Goal: Find specific page/section: Find specific page/section

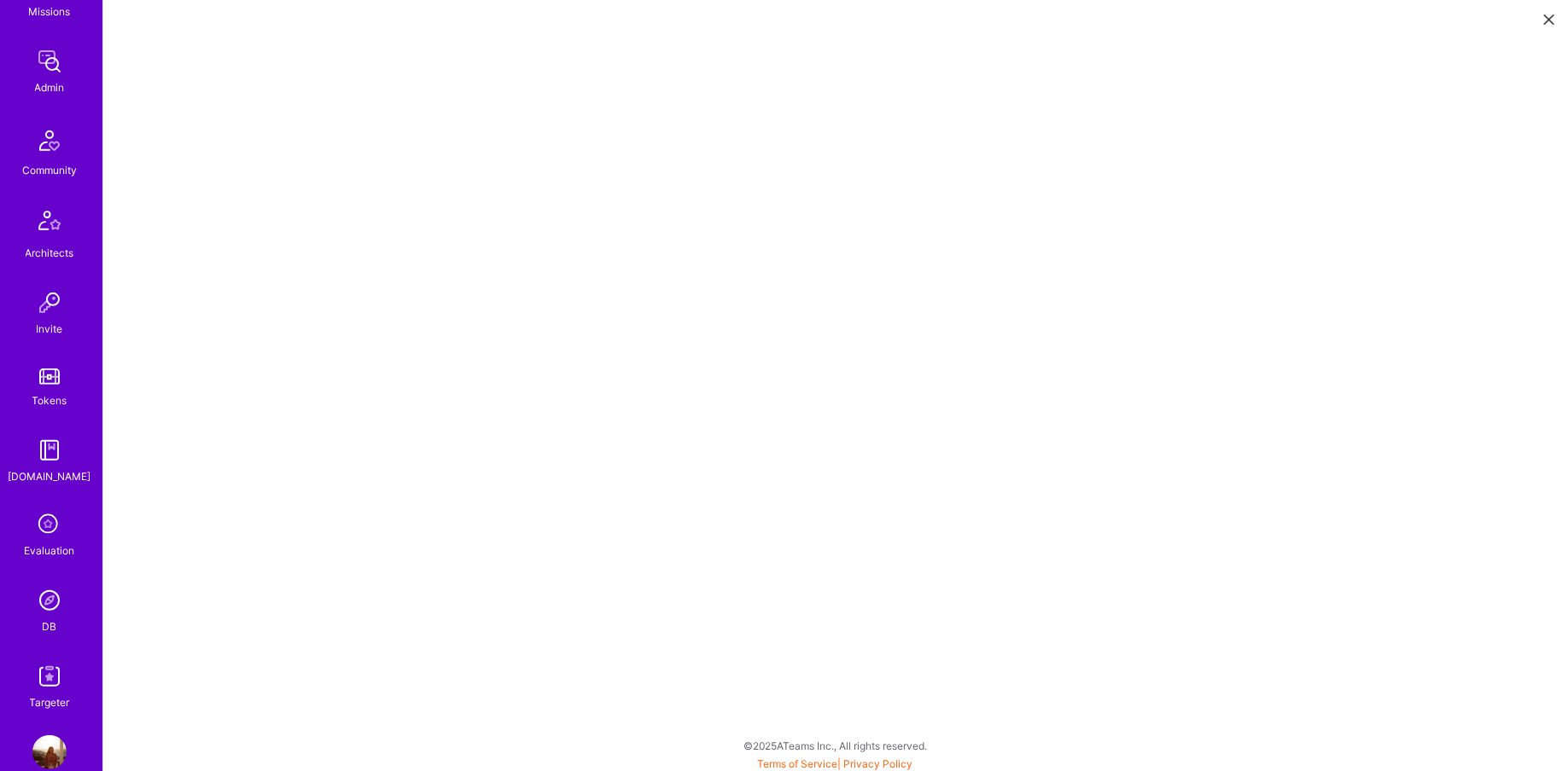
scroll to position [288, 0]
click at [36, 586] on img at bounding box center [50, 599] width 35 height 35
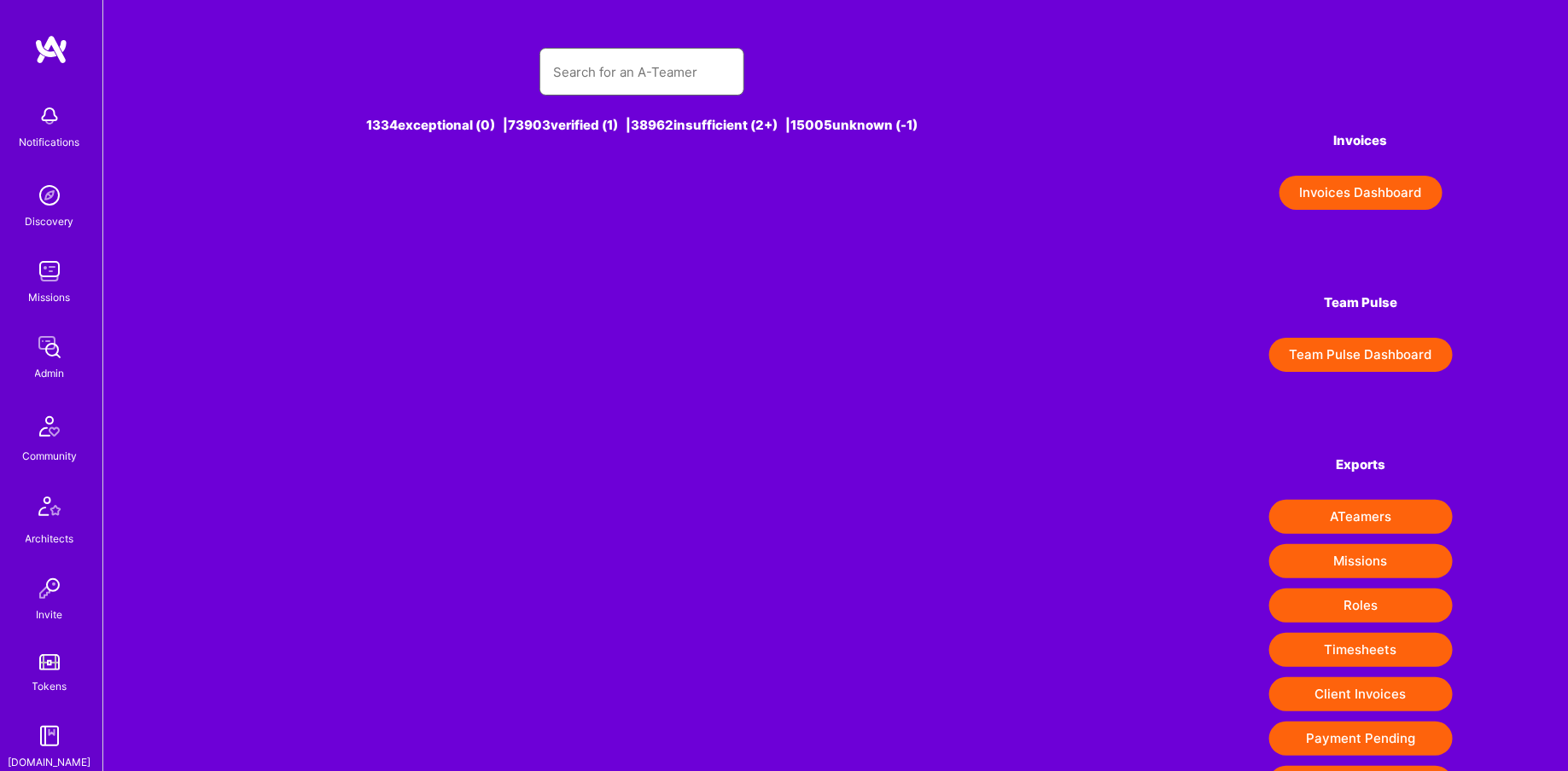
click at [643, 56] on input "text" at bounding box center [642, 72] width 177 height 43
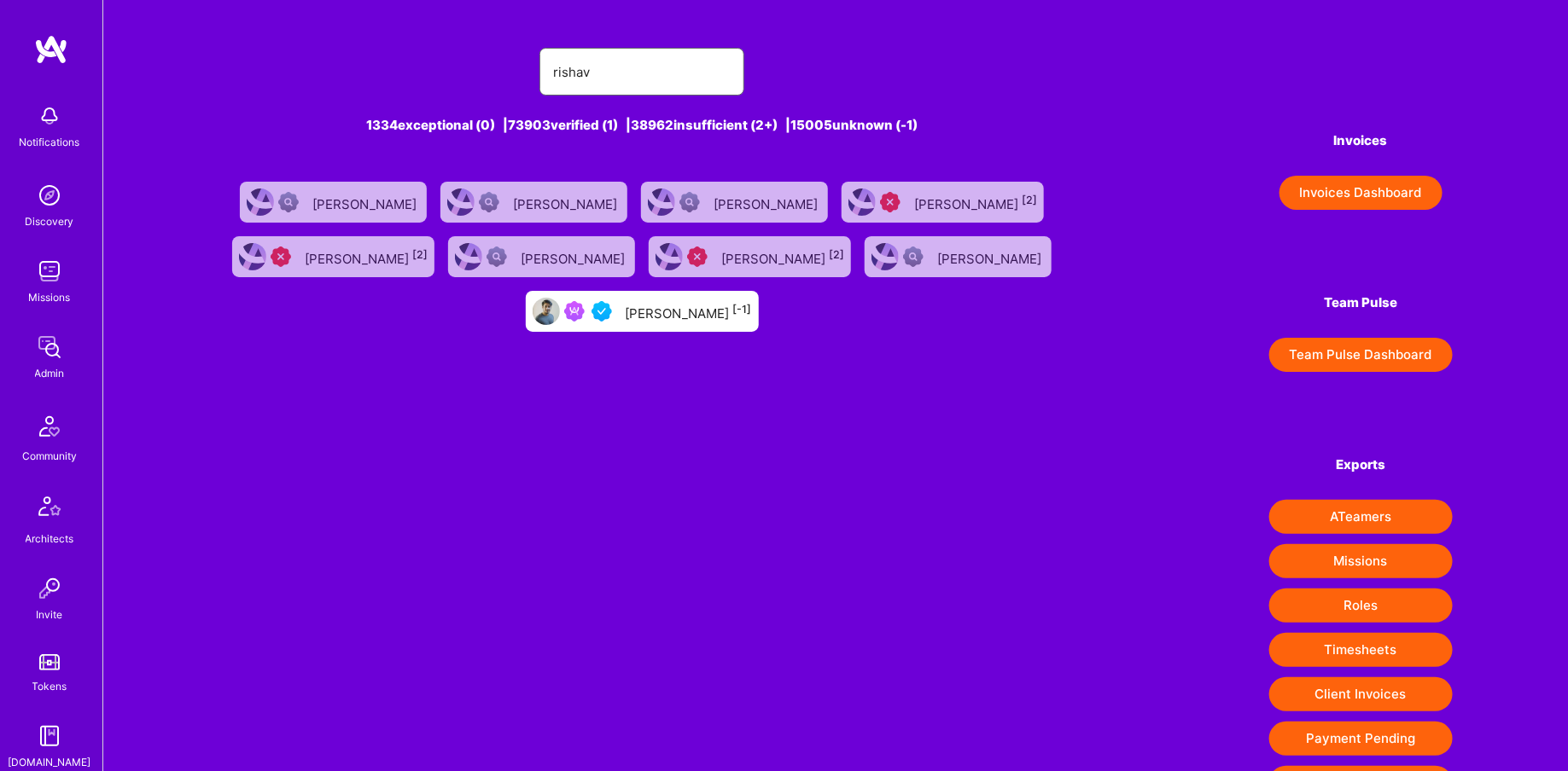
type input "rishav"
click at [752, 312] on div "[PERSON_NAME] [-1]" at bounding box center [689, 311] width 127 height 22
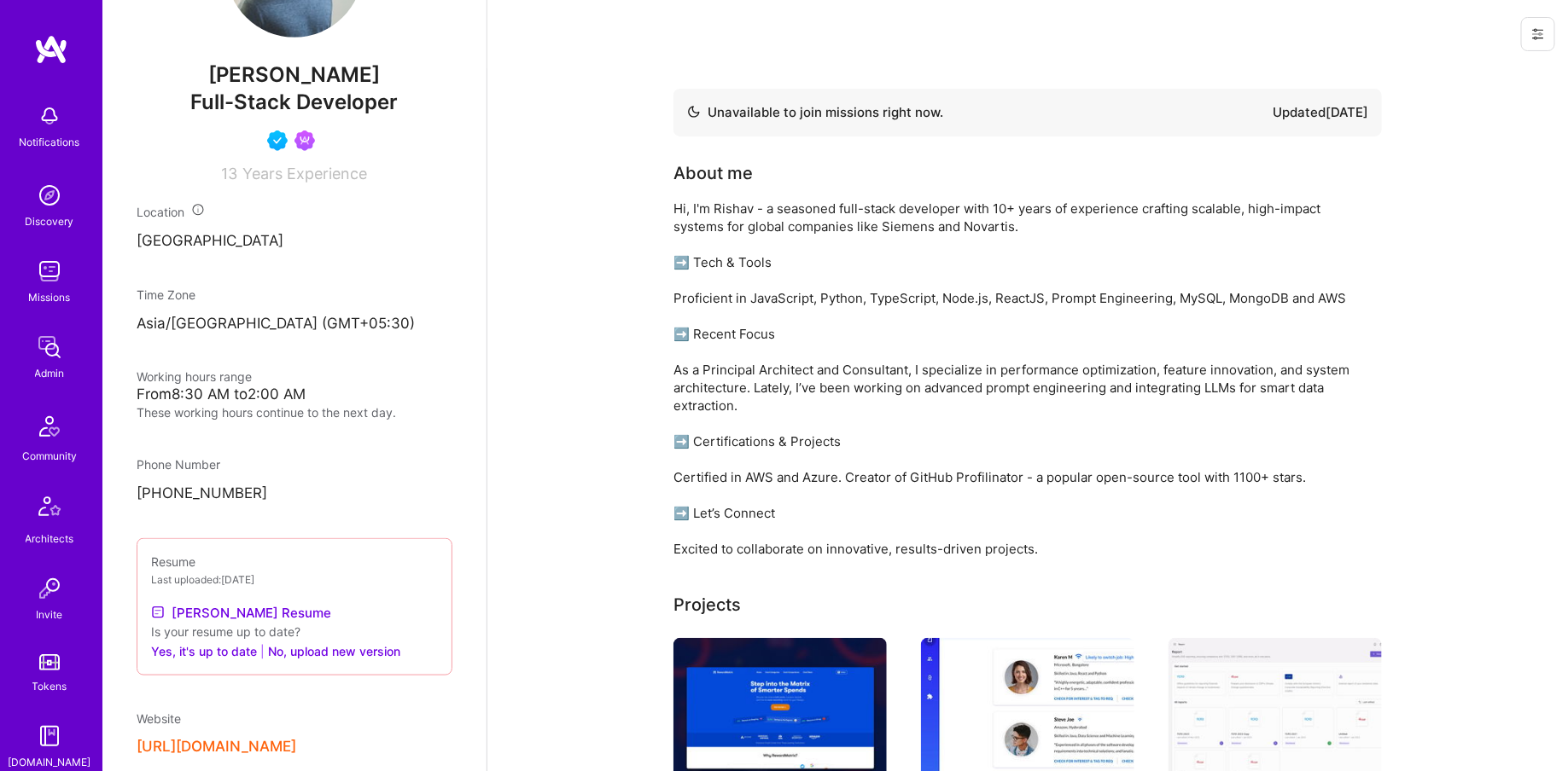
scroll to position [317, 0]
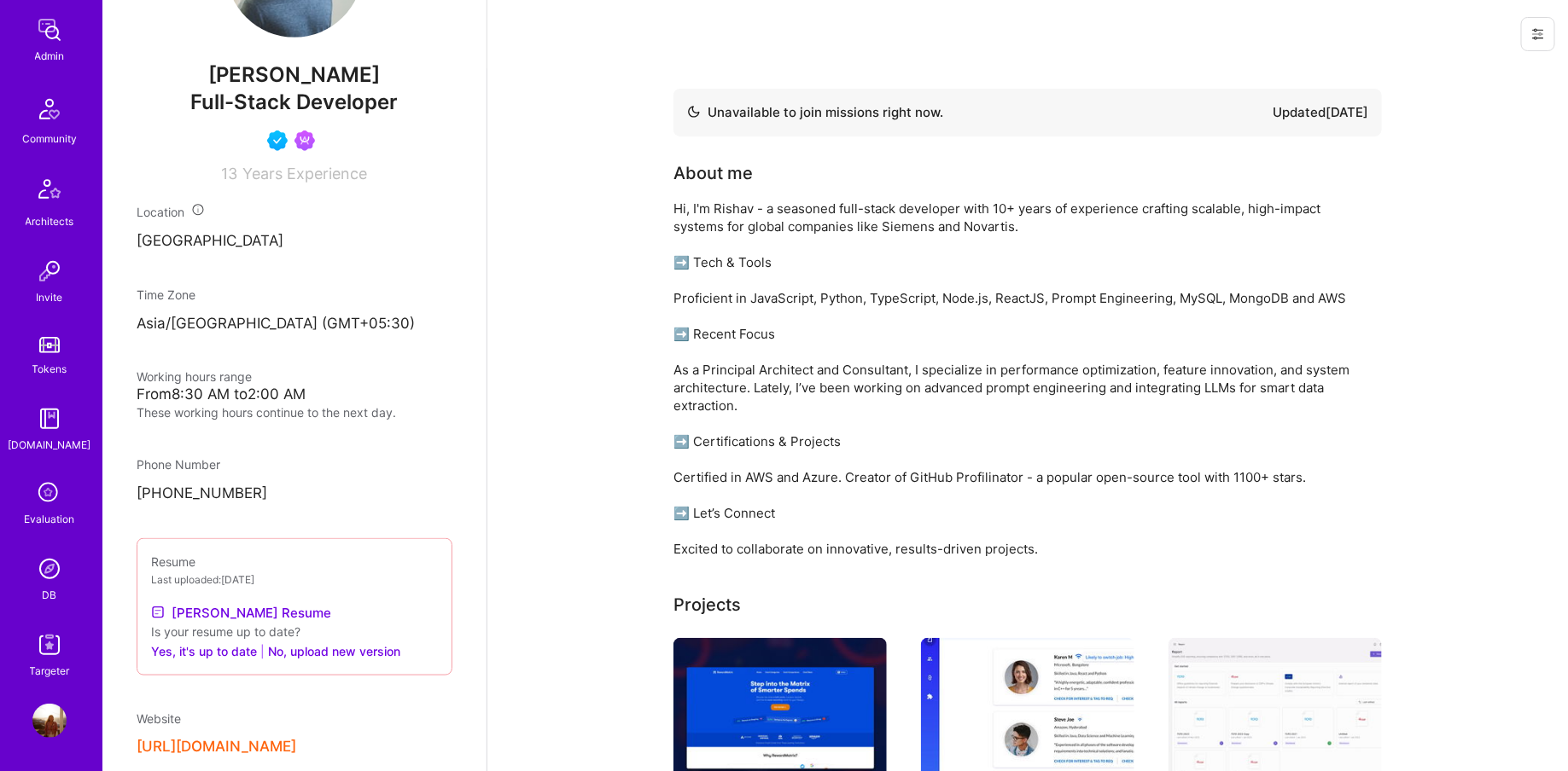
click at [59, 571] on img at bounding box center [50, 570] width 35 height 35
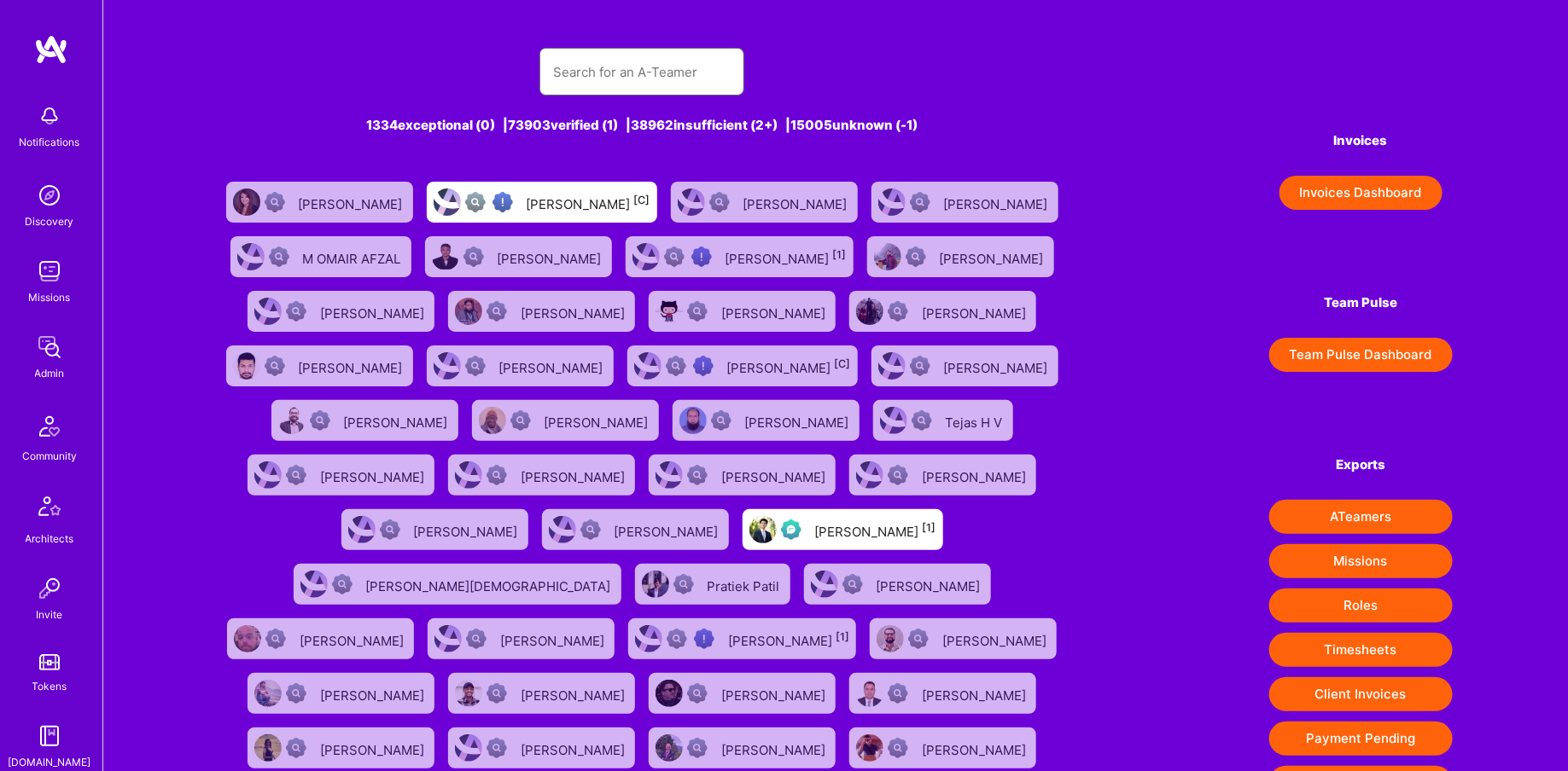
click at [661, 80] on input "text" at bounding box center [642, 72] width 177 height 43
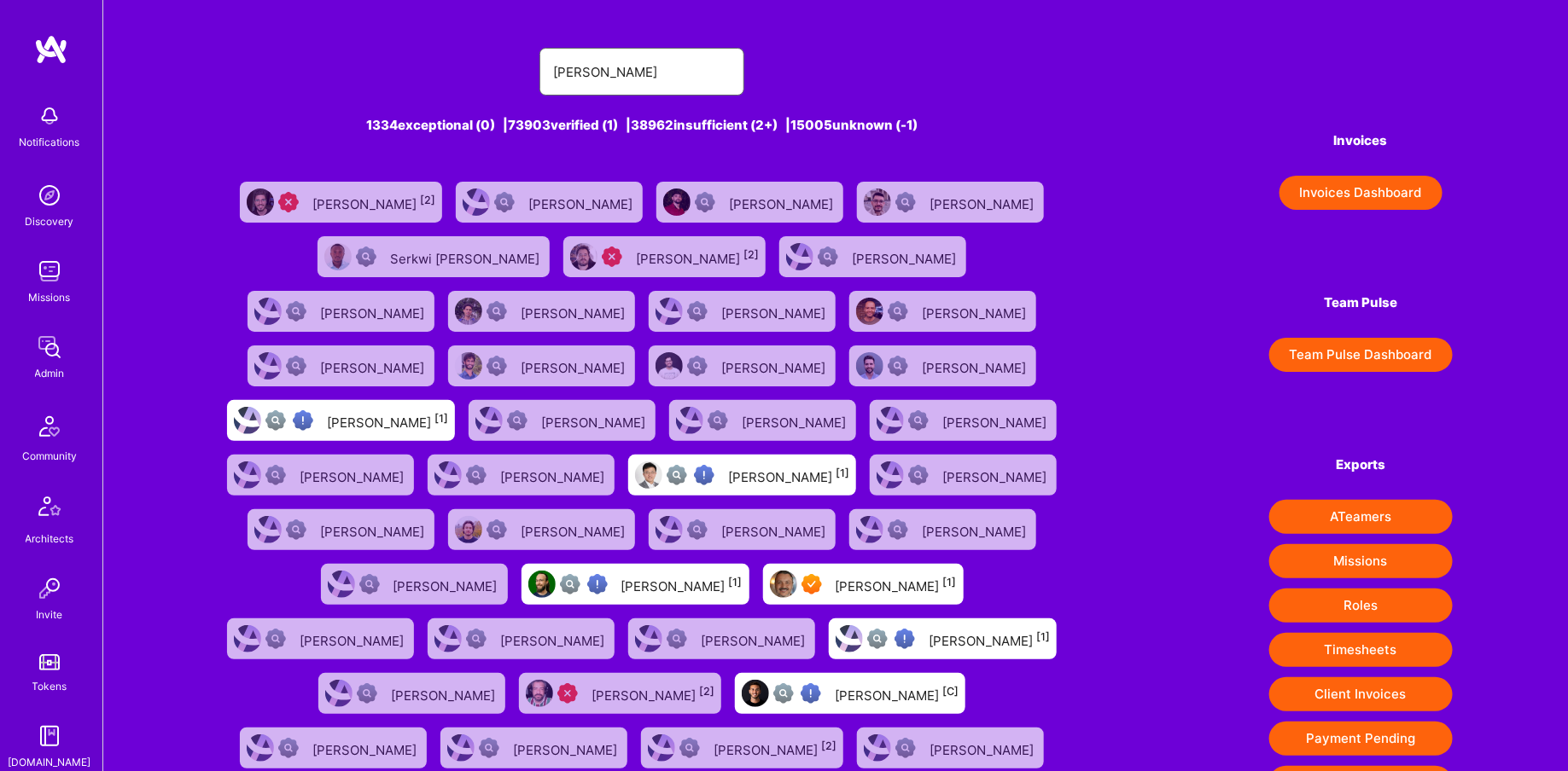
type input "[PERSON_NAME]"
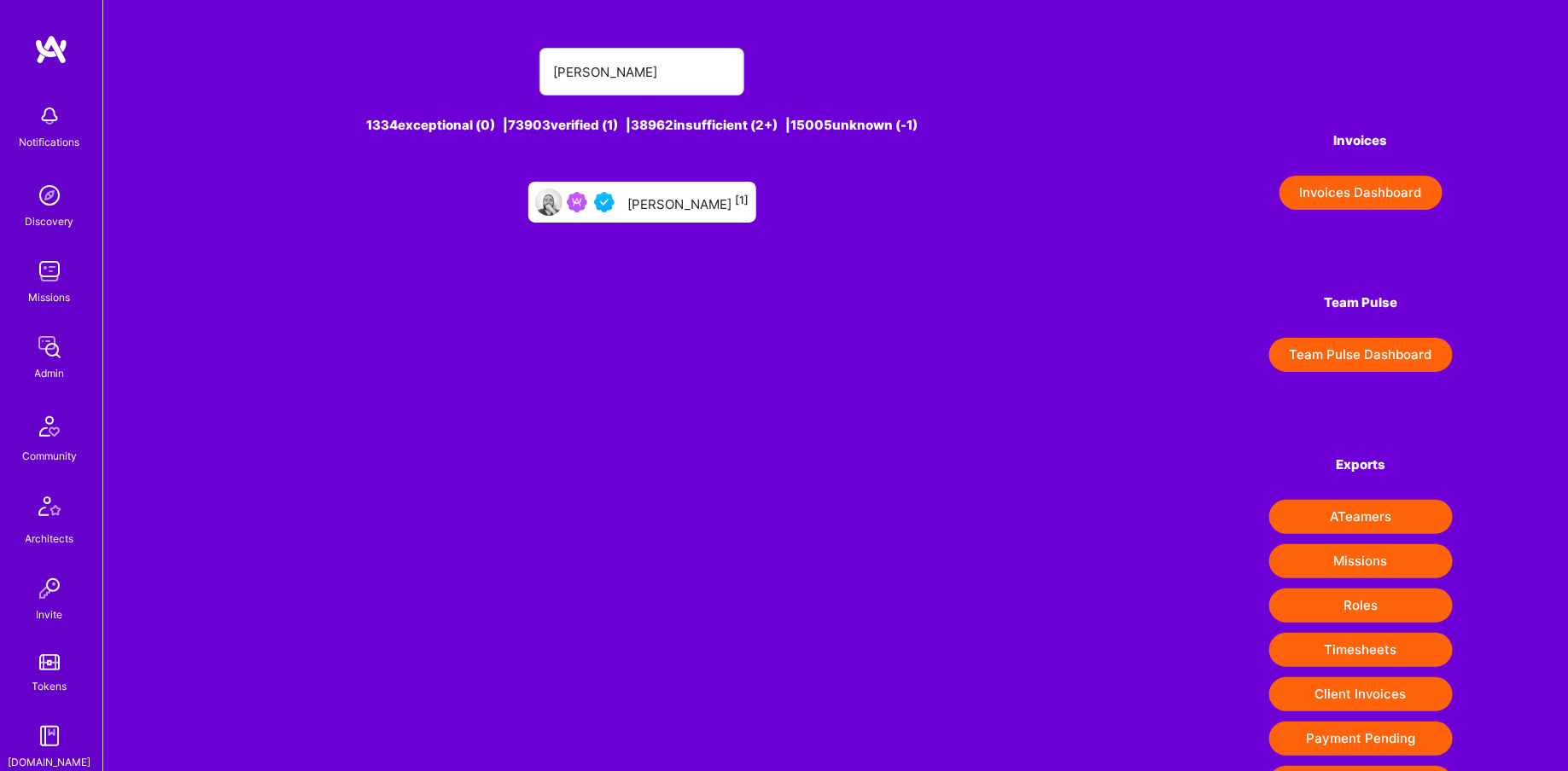
click at [693, 194] on div "[PERSON_NAME] [1]" at bounding box center [689, 201] width 121 height 22
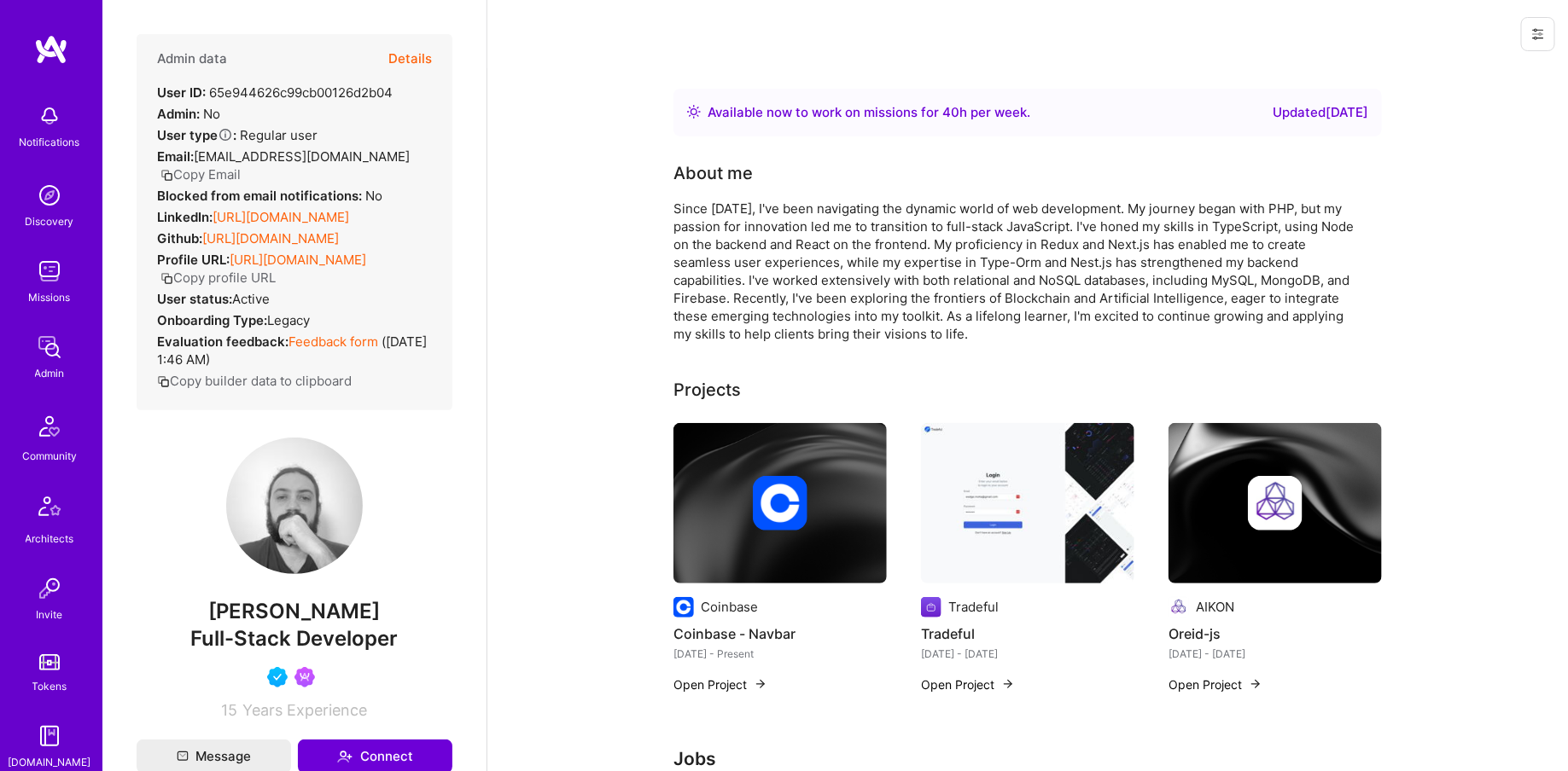
click at [410, 54] on button "Details" at bounding box center [410, 59] width 43 height 50
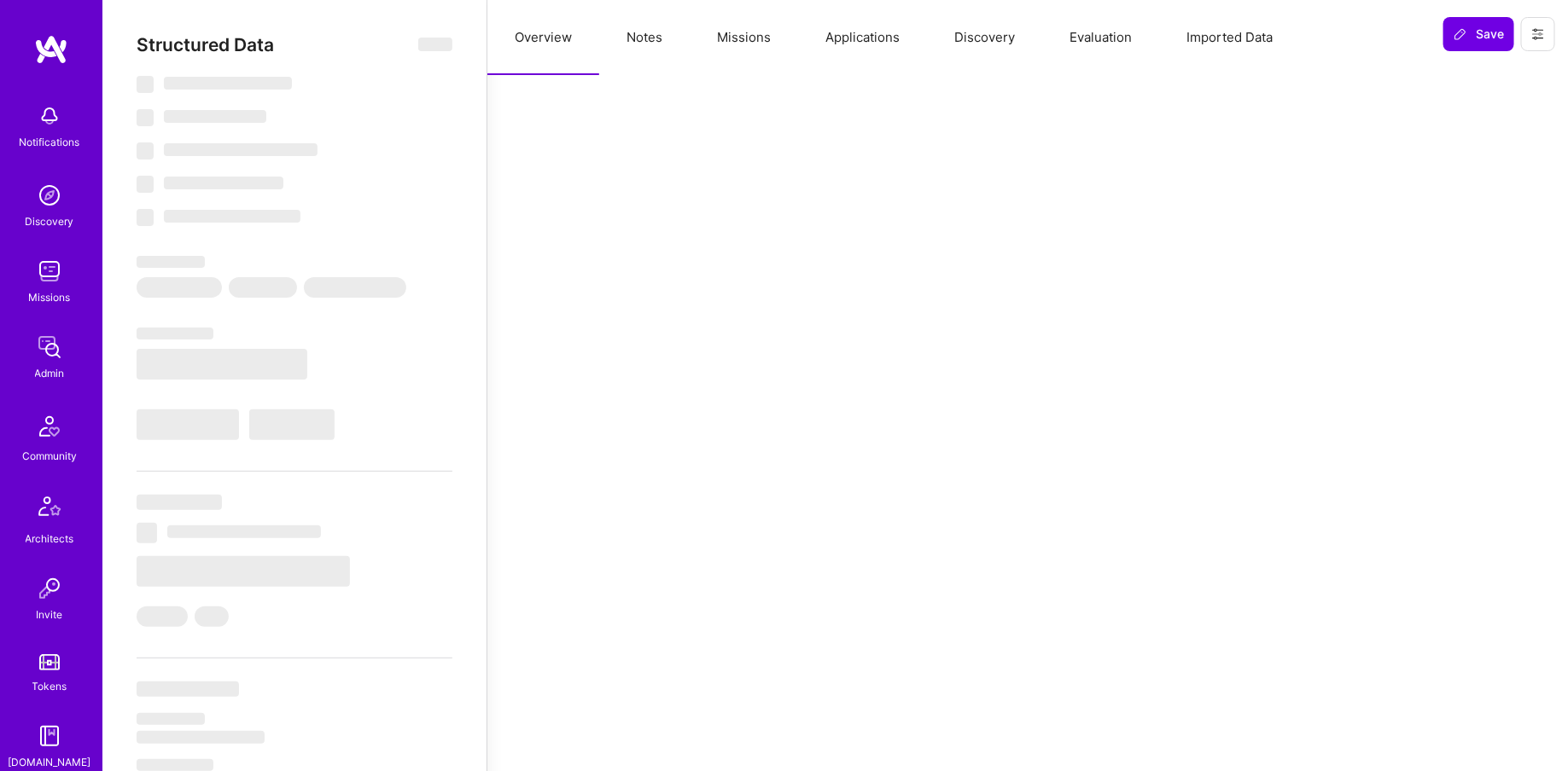
select select "Right Now"
select select "5"
select select "4"
select select "6"
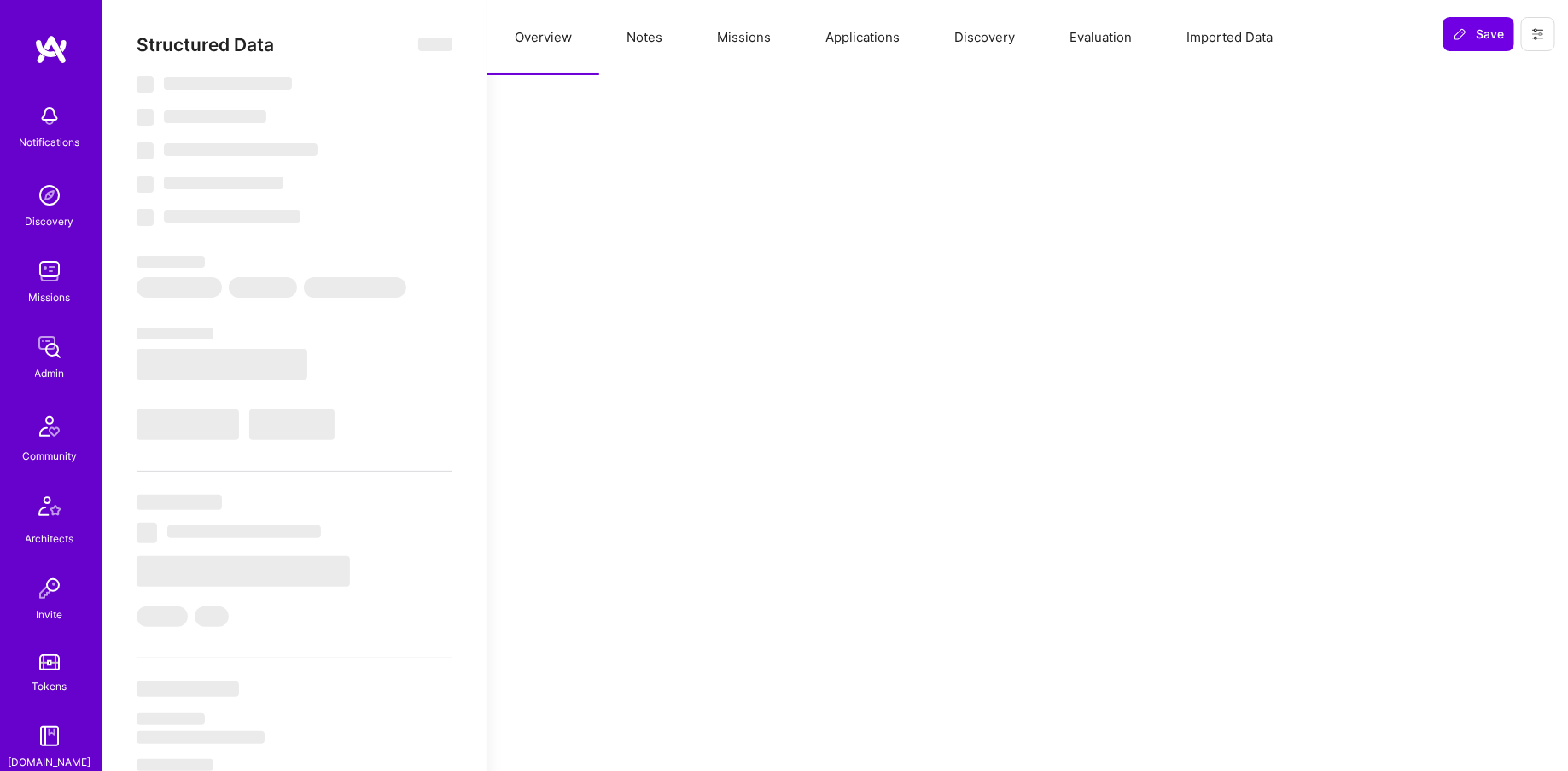
select select "BR"
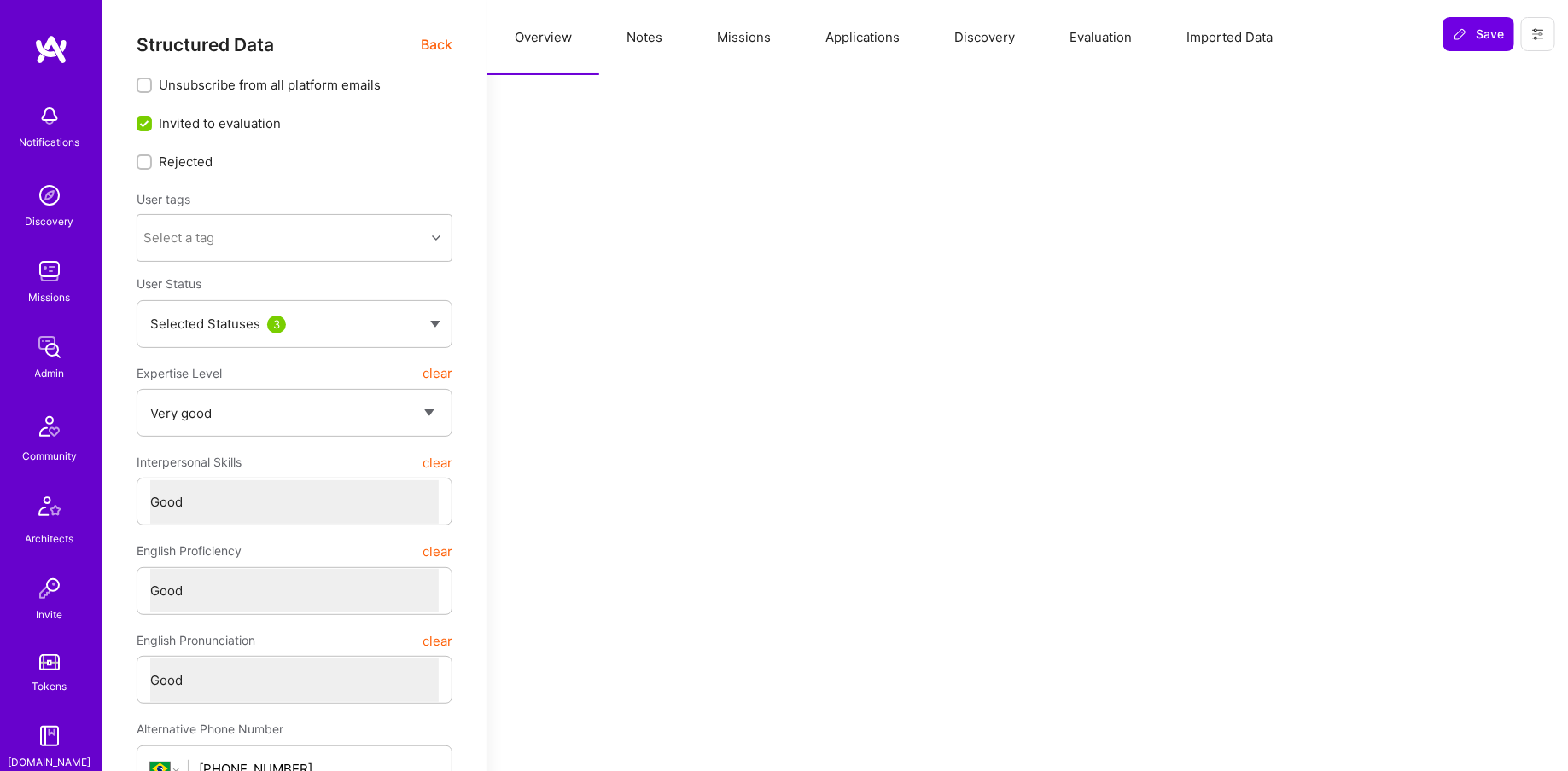
click at [765, 41] on button "Missions" at bounding box center [743, 37] width 108 height 75
